Goal: Transaction & Acquisition: Purchase product/service

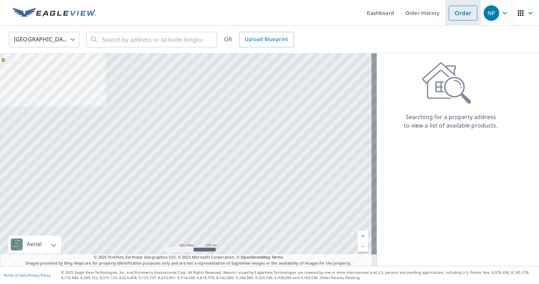
click at [463, 16] on link "Order" at bounding box center [463, 13] width 29 height 15
click at [409, 14] on link "Order History" at bounding box center [423, 13] width 46 height 26
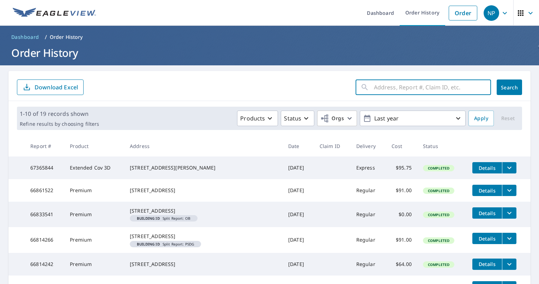
click at [394, 86] on input "text" at bounding box center [432, 87] width 117 height 20
type input "belle [PERSON_NAME]"
click button "Search" at bounding box center [509, 87] width 25 height 16
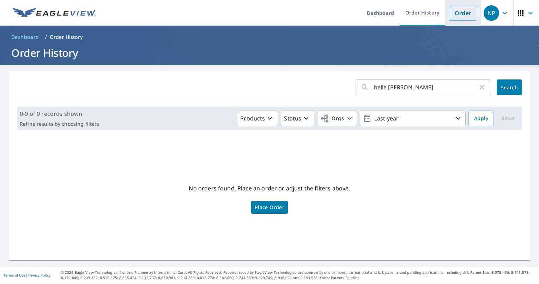
click at [457, 11] on link "Order" at bounding box center [463, 13] width 29 height 15
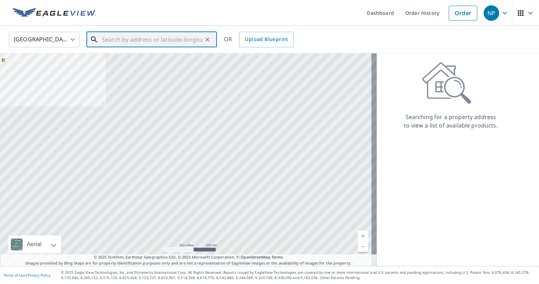
click at [132, 39] on input "text" at bounding box center [152, 40] width 101 height 20
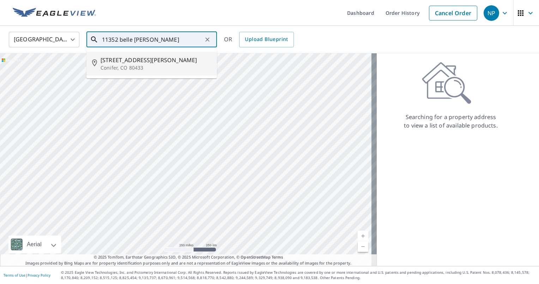
click at [124, 59] on span "[STREET_ADDRESS][PERSON_NAME]" at bounding box center [156, 60] width 111 height 8
type input "[STREET_ADDRESS][PERSON_NAME][PERSON_NAME]"
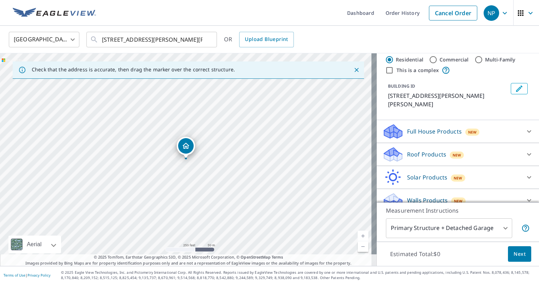
scroll to position [15, 0]
click at [431, 150] on p "Roof Products" at bounding box center [426, 154] width 39 height 8
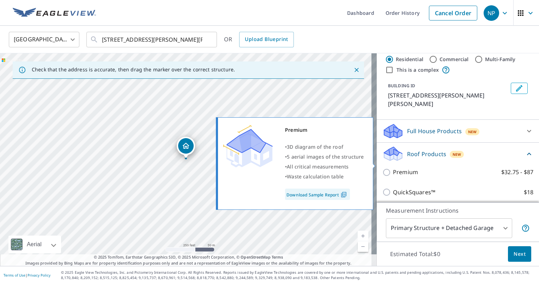
click at [397, 168] on p "Premium" at bounding box center [405, 172] width 25 height 9
click at [393, 168] on input "Premium $32.75 - $87" at bounding box center [388, 172] width 11 height 8
checkbox input "true"
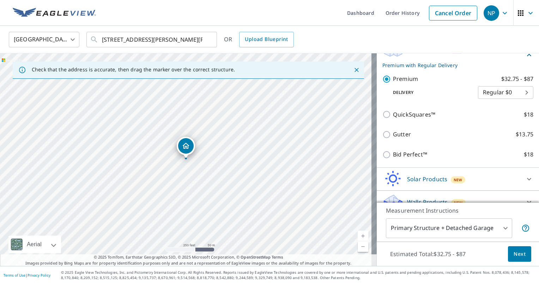
scroll to position [121, 0]
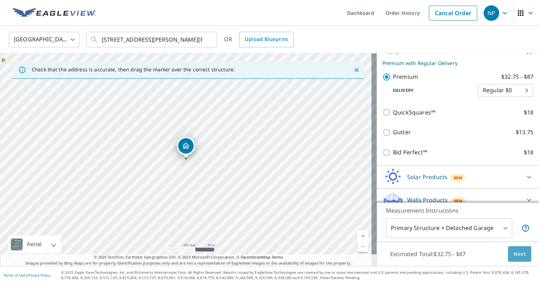
click at [508, 255] on button "Next" at bounding box center [519, 254] width 23 height 16
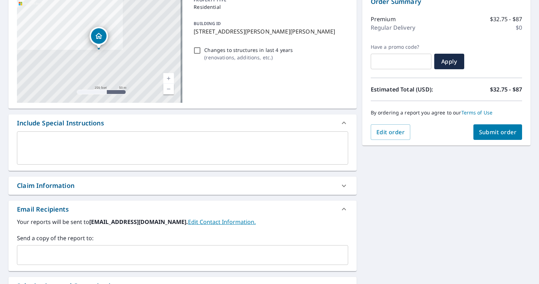
scroll to position [80, 0]
click at [159, 246] on div "​" at bounding box center [182, 255] width 331 height 20
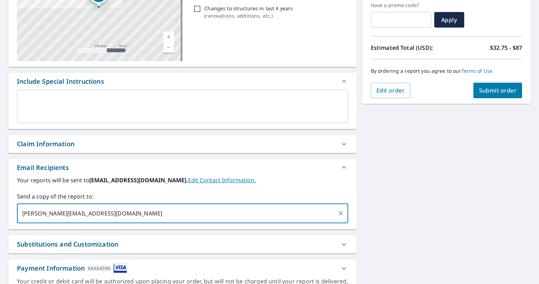
scroll to position [125, 0]
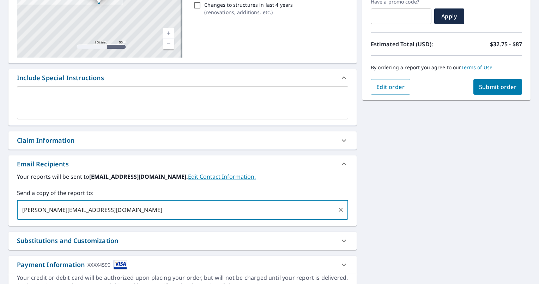
type input "[PERSON_NAME][EMAIL_ADDRESS][DOMAIN_NAME]"
click at [494, 83] on span "Submit order" at bounding box center [498, 87] width 38 height 8
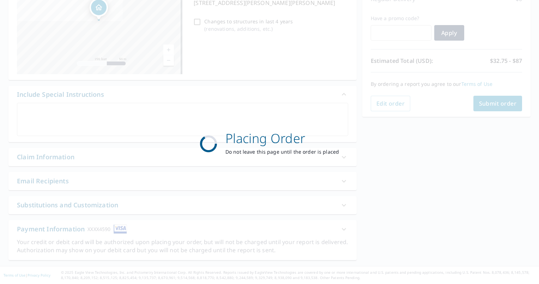
scroll to position [108, 0]
